Goal: Task Accomplishment & Management: Use online tool/utility

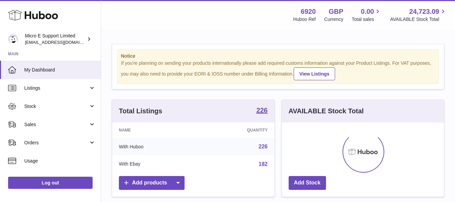
scroll to position [105, 162]
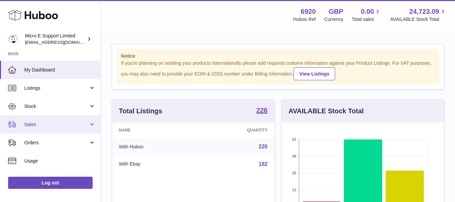
click at [42, 129] on link "Sales" at bounding box center [50, 124] width 101 height 18
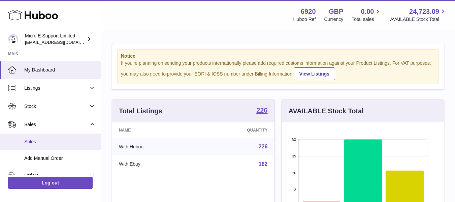
click at [38, 140] on span "Sales" at bounding box center [59, 141] width 71 height 6
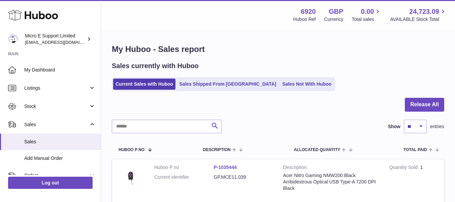
scroll to position [110, 0]
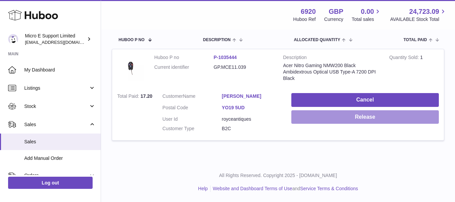
click at [361, 116] on button "Release" at bounding box center [365, 117] width 148 height 14
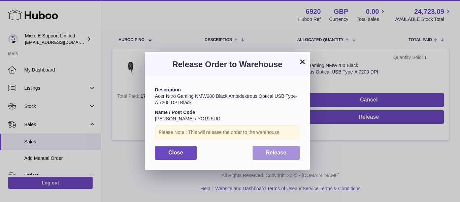
click at [283, 155] on span "Release" at bounding box center [276, 153] width 21 height 6
